Goal: Task Accomplishment & Management: Use online tool/utility

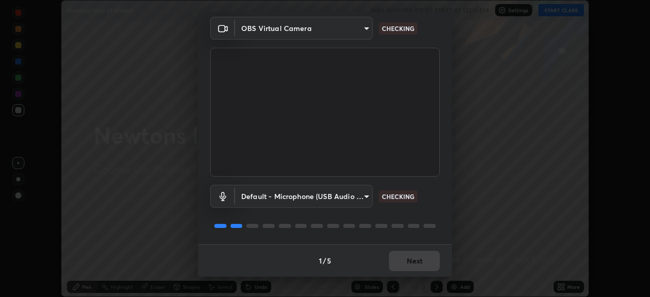
scroll to position [36, 0]
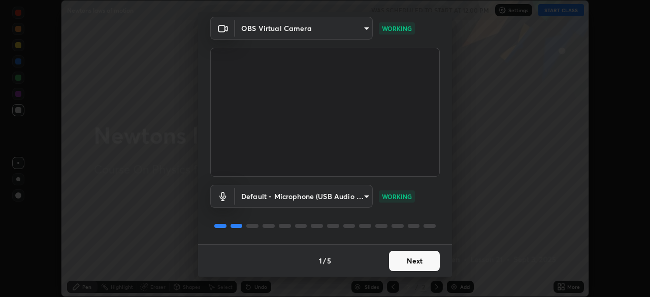
click at [410, 259] on button "Next" at bounding box center [414, 261] width 51 height 20
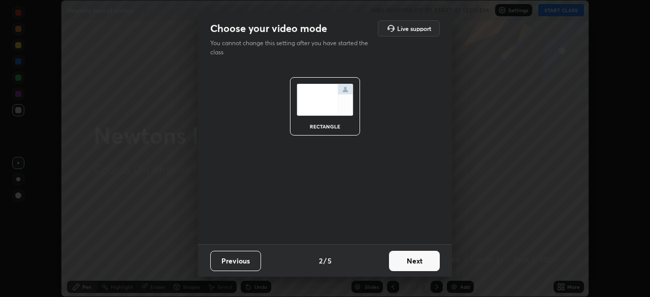
scroll to position [0, 0]
click at [410, 259] on button "Next" at bounding box center [414, 261] width 51 height 20
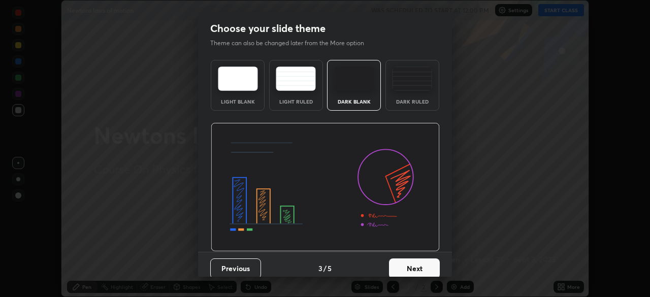
click at [410, 259] on button "Next" at bounding box center [414, 268] width 51 height 20
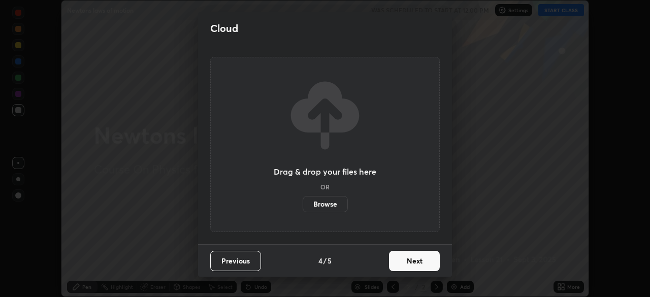
click at [410, 259] on button "Next" at bounding box center [414, 261] width 51 height 20
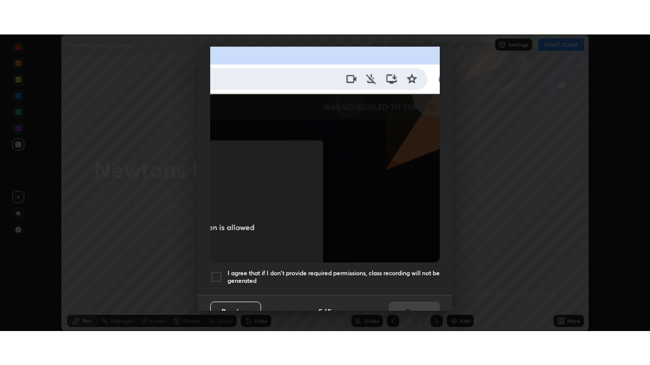
scroll to position [243, 0]
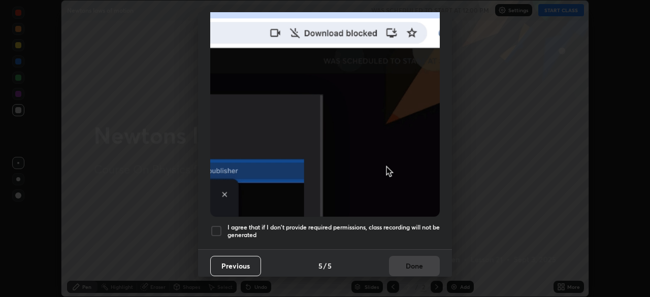
click at [406, 223] on h5 "I agree that if I don't provide required permissions, class recording will not …" at bounding box center [333, 231] width 212 height 16
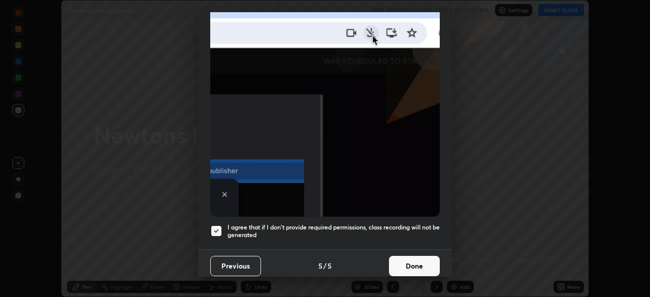
click at [401, 265] on button "Done" at bounding box center [414, 266] width 51 height 20
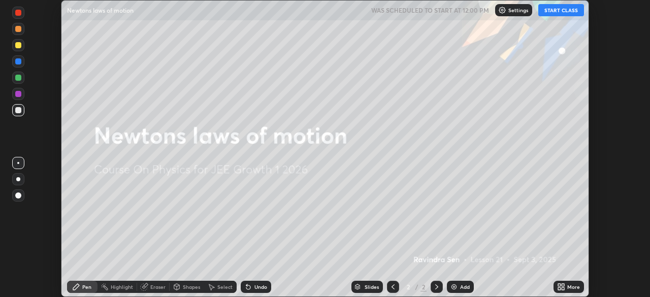
click at [559, 11] on button "START CLASS" at bounding box center [561, 10] width 46 height 12
click at [567, 286] on div "More" at bounding box center [573, 286] width 13 height 5
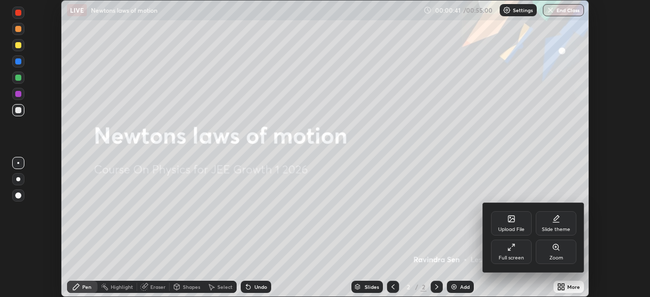
click at [510, 255] on div "Full screen" at bounding box center [510, 257] width 25 height 5
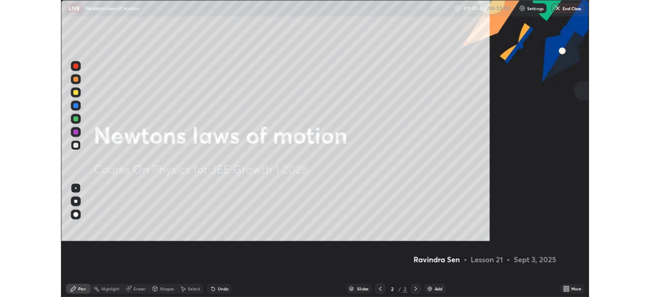
scroll to position [365, 650]
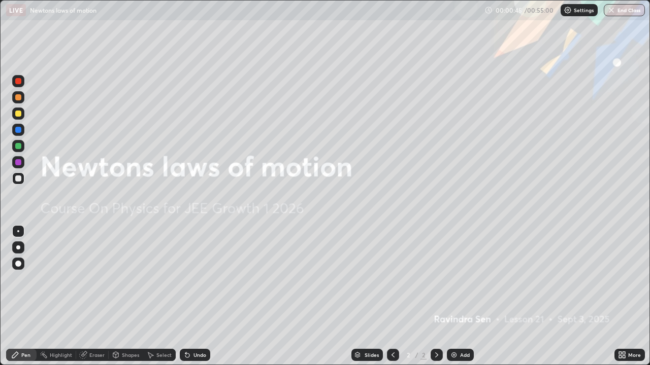
click at [462, 296] on div "Add" at bounding box center [465, 355] width 10 height 5
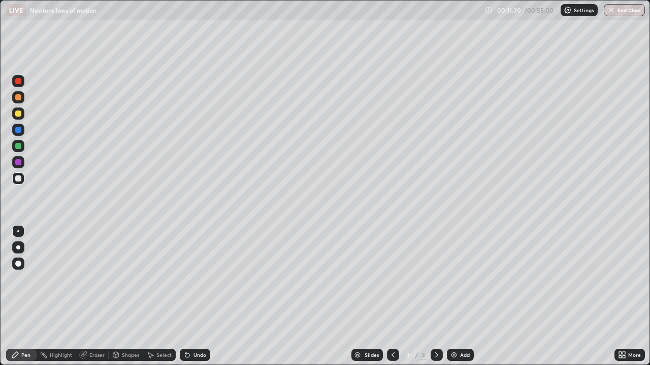
click at [450, 296] on img at bounding box center [454, 355] width 8 height 8
click at [94, 296] on div "Eraser" at bounding box center [96, 355] width 15 height 5
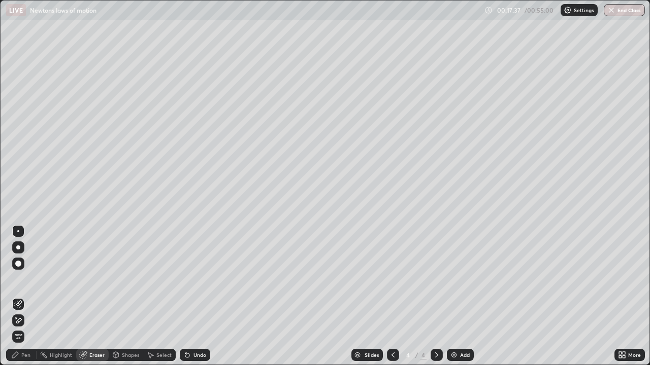
click at [25, 296] on div "Pen" at bounding box center [25, 355] width 9 height 5
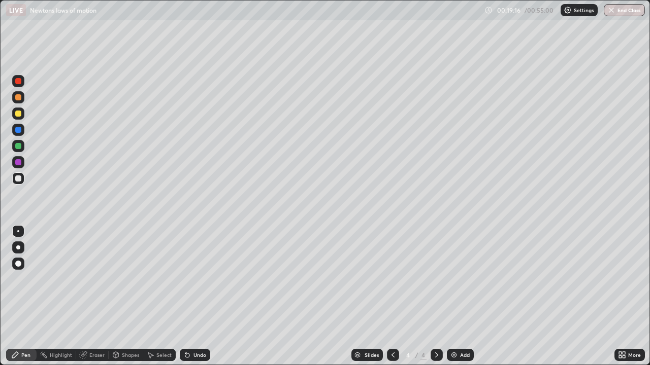
click at [194, 296] on div "Undo" at bounding box center [199, 355] width 13 height 5
click at [195, 296] on div "Undo" at bounding box center [199, 355] width 13 height 5
click at [197, 296] on div "Undo" at bounding box center [199, 355] width 13 height 5
click at [194, 296] on div "Undo" at bounding box center [199, 355] width 13 height 5
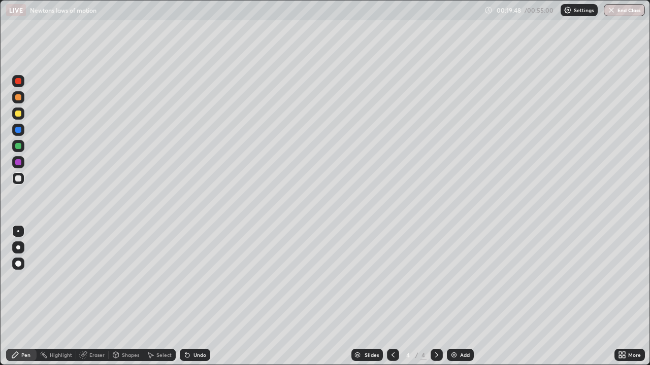
click at [196, 296] on div "Undo" at bounding box center [199, 355] width 13 height 5
click at [198, 296] on div "Undo" at bounding box center [199, 355] width 13 height 5
click at [196, 296] on div "Undo" at bounding box center [199, 355] width 13 height 5
click at [193, 296] on div "Undo" at bounding box center [199, 355] width 13 height 5
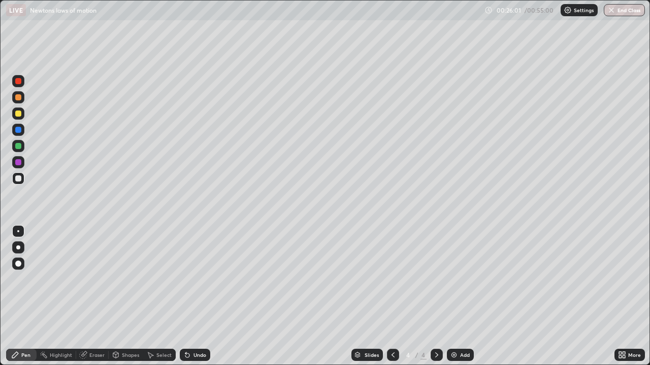
click at [92, 296] on div "Eraser" at bounding box center [96, 355] width 15 height 5
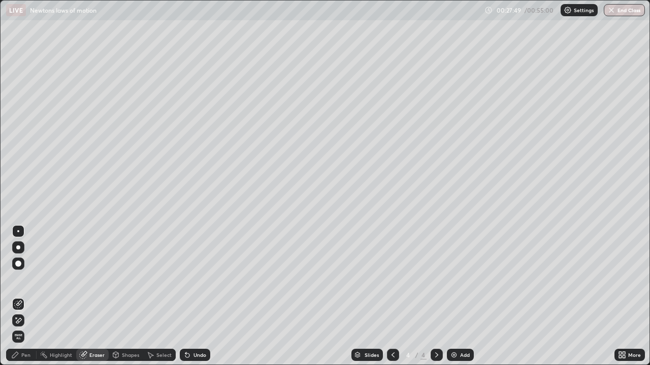
click at [30, 296] on div "Pen" at bounding box center [25, 355] width 9 height 5
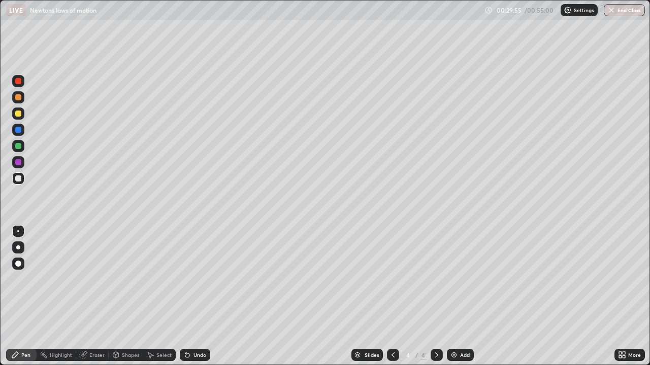
click at [197, 296] on div "Undo" at bounding box center [199, 355] width 13 height 5
click at [457, 296] on img at bounding box center [454, 355] width 8 height 8
click at [95, 296] on div "Eraser" at bounding box center [96, 355] width 15 height 5
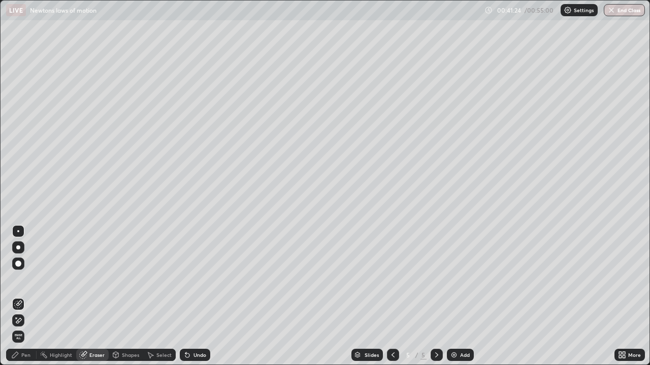
click at [26, 296] on div "Pen" at bounding box center [25, 355] width 9 height 5
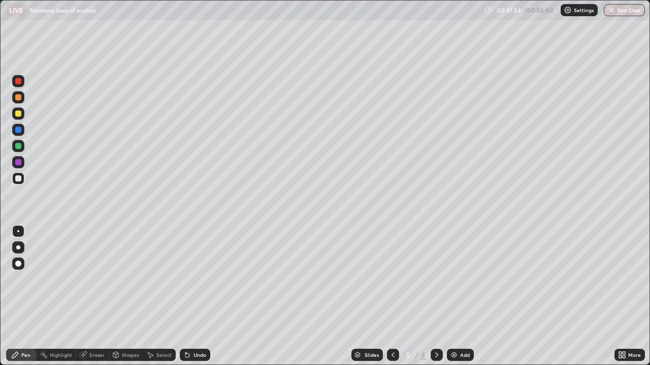
click at [99, 296] on div "Eraser" at bounding box center [96, 355] width 15 height 5
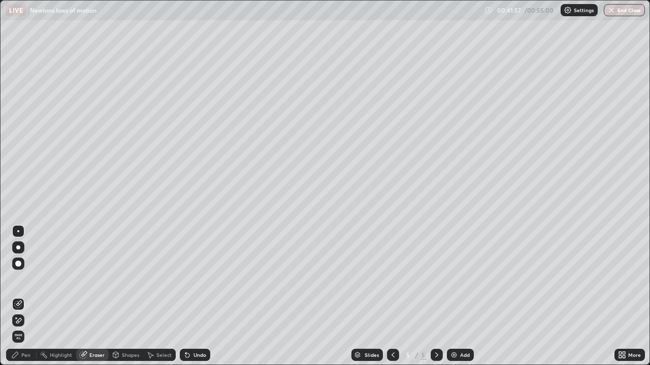
click at [26, 296] on div "Pen" at bounding box center [25, 355] width 9 height 5
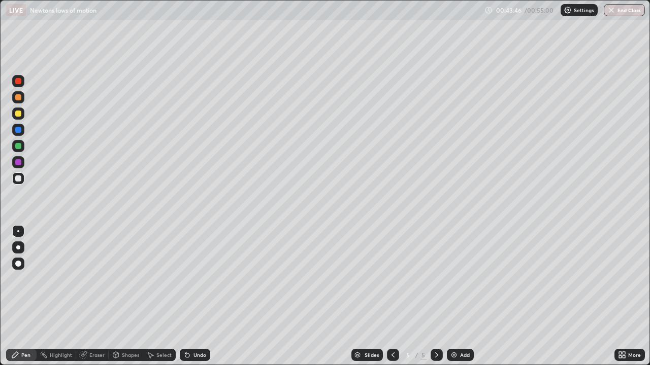
click at [456, 296] on img at bounding box center [454, 355] width 8 height 8
click at [392, 296] on icon at bounding box center [393, 355] width 8 height 8
click at [624, 11] on button "End Class" at bounding box center [623, 10] width 41 height 12
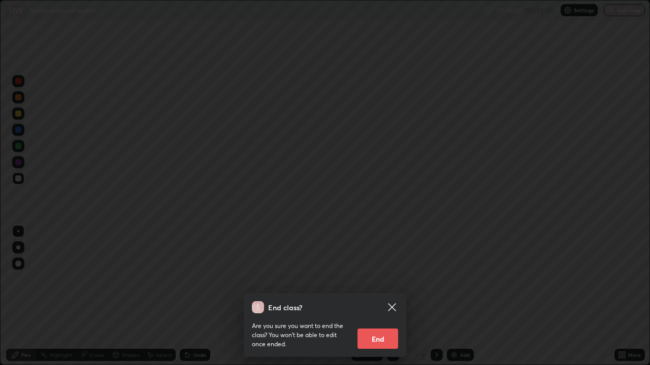
click at [387, 296] on button "End" at bounding box center [377, 339] width 41 height 20
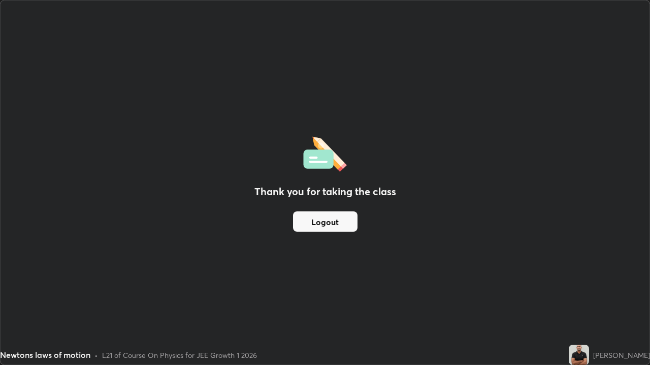
click at [332, 220] on button "Logout" at bounding box center [325, 222] width 64 height 20
click at [328, 226] on button "Logout" at bounding box center [325, 222] width 64 height 20
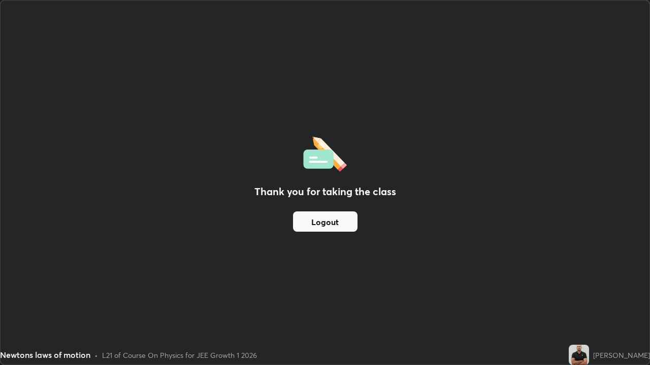
click at [337, 225] on button "Logout" at bounding box center [325, 222] width 64 height 20
click at [335, 223] on button "Logout" at bounding box center [325, 222] width 64 height 20
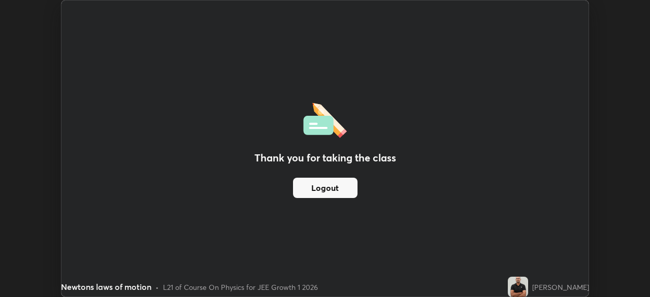
scroll to position [50453, 50100]
click at [336, 184] on button "Logout" at bounding box center [325, 188] width 64 height 20
click at [313, 249] on div "Thank you for taking the class Logout" at bounding box center [324, 149] width 527 height 296
click at [333, 196] on button "Logout" at bounding box center [325, 188] width 64 height 20
click at [351, 187] on button "Logout" at bounding box center [325, 188] width 64 height 20
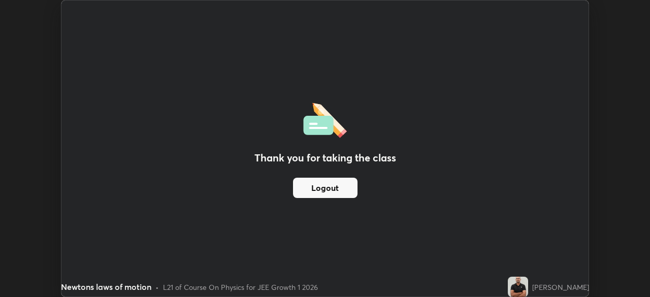
click at [349, 188] on button "Logout" at bounding box center [325, 188] width 64 height 20
click at [347, 189] on button "Logout" at bounding box center [325, 188] width 64 height 20
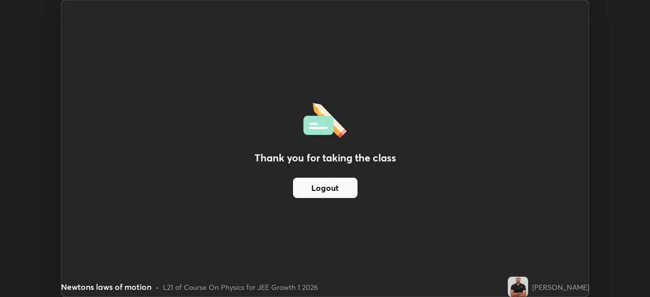
click at [178, 287] on div "L21 of Course On Physics for JEE Growth 1 2026" at bounding box center [240, 287] width 155 height 11
